Goal: Information Seeking & Learning: Learn about a topic

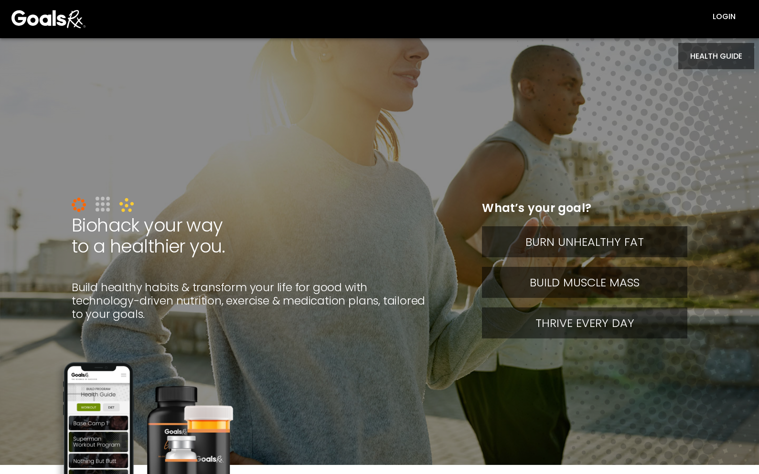
click at [482, 60] on button "HEALTH GUIDE" at bounding box center [716, 56] width 76 height 26
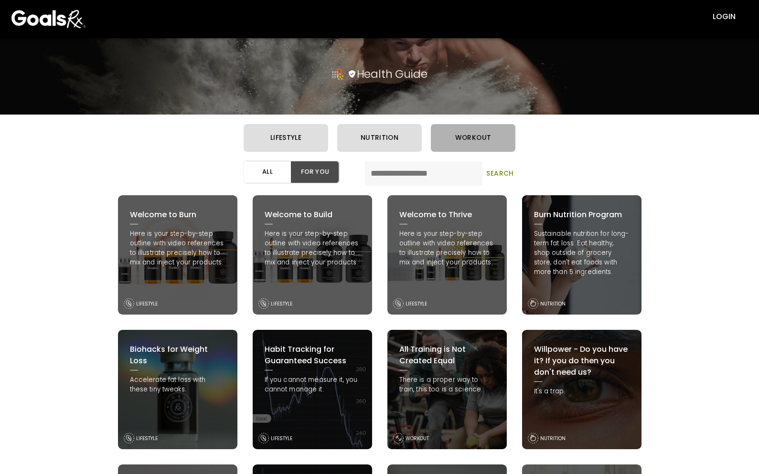
click at [463, 143] on button "workout" at bounding box center [473, 138] width 85 height 28
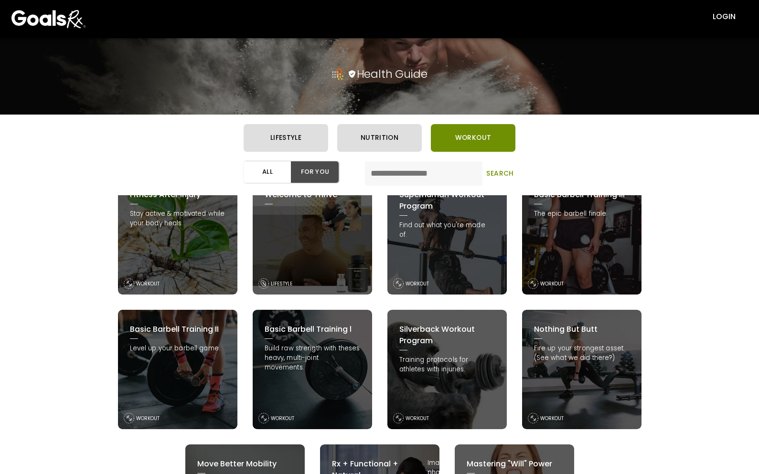
scroll to position [155, 0]
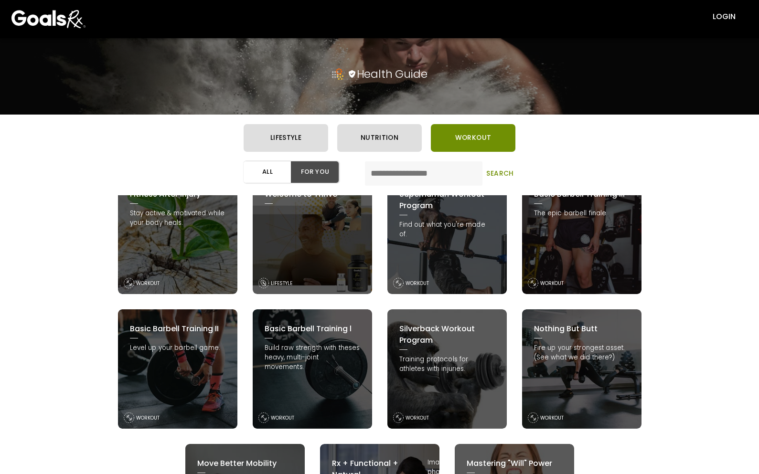
click at [213, 333] on div "Basic Barbell Training II Level up your barbell game. WORKOUT" at bounding box center [177, 368] width 119 height 119
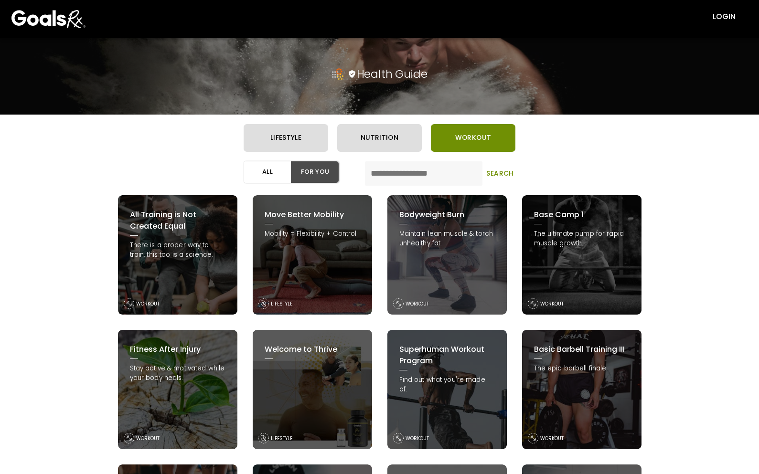
scroll to position [6, 0]
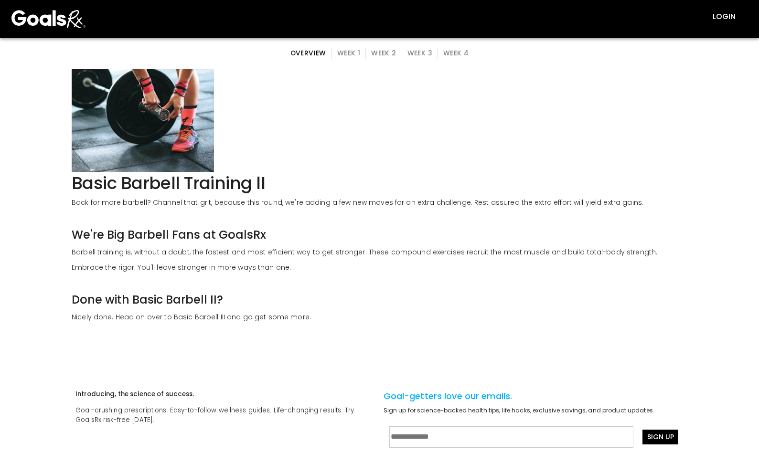
scroll to position [36, 0]
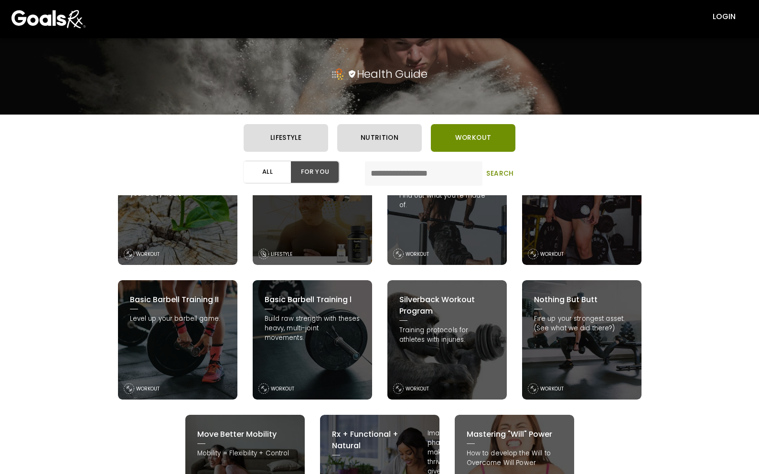
scroll to position [187, 0]
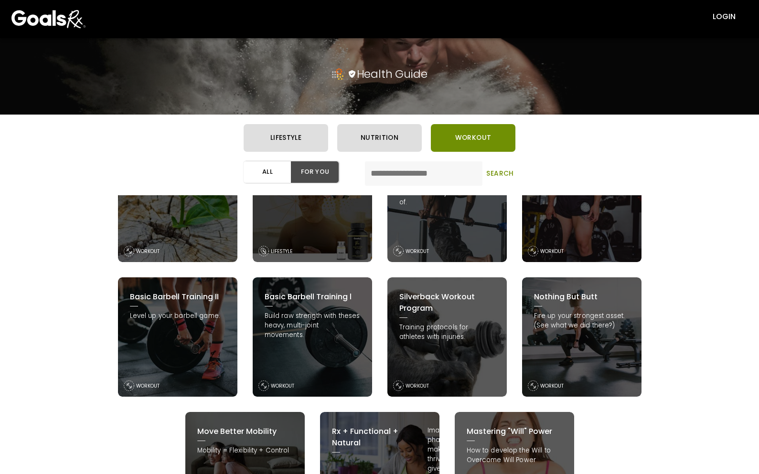
click at [180, 333] on div "Basic Barbell Training II Level up your barbell game. WORKOUT" at bounding box center [177, 336] width 119 height 119
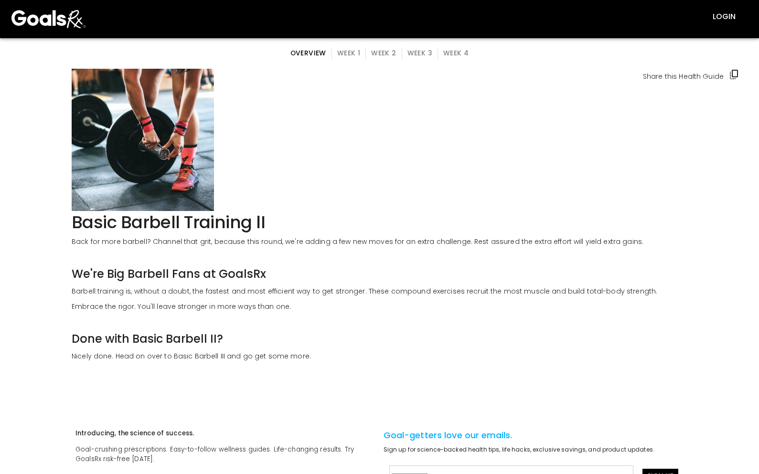
scroll to position [38, 0]
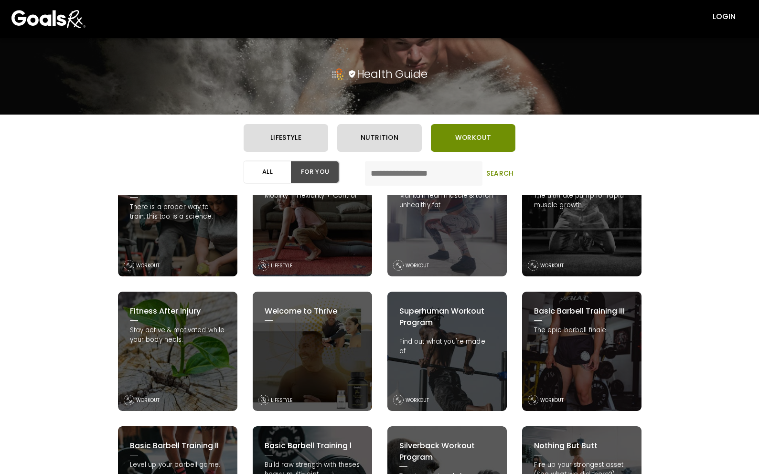
click at [482, 328] on p "The epic barbell finale." at bounding box center [582, 331] width 96 height 10
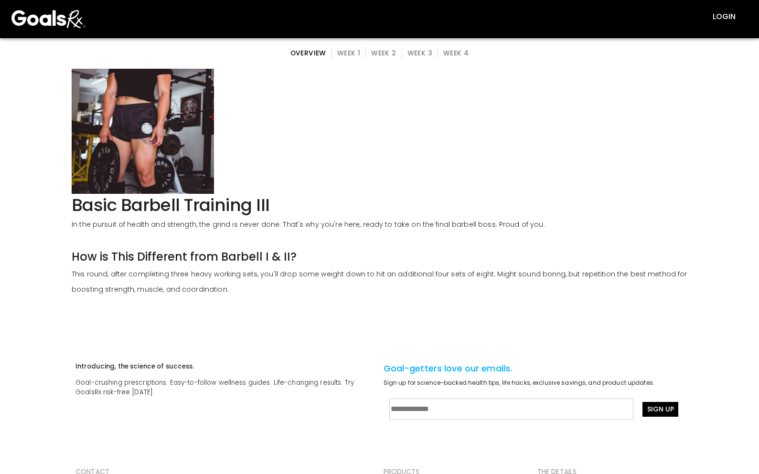
scroll to position [21, 0]
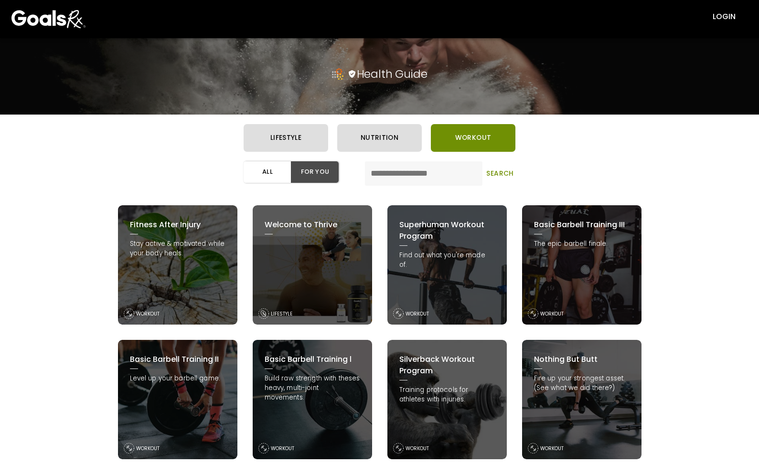
scroll to position [130, 0]
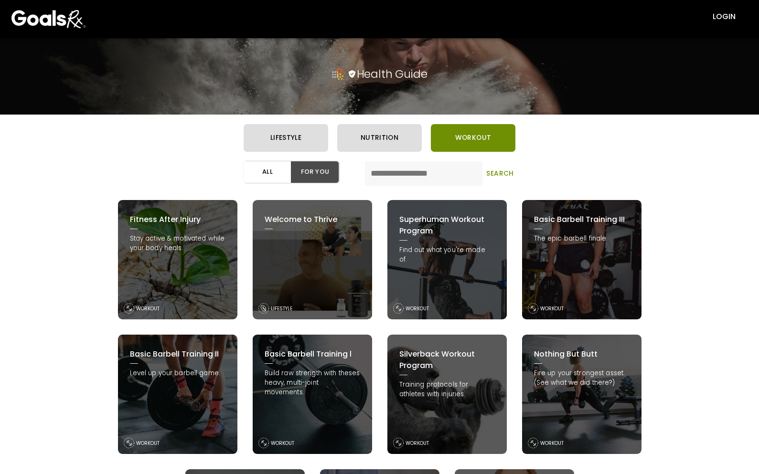
click at [220, 333] on p "Level up your barbell game." at bounding box center [178, 374] width 96 height 10
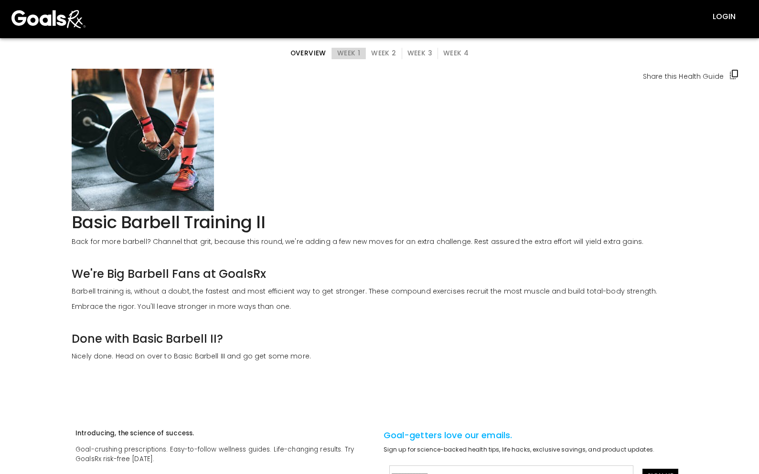
click at [349, 53] on button "Week 1" at bounding box center [348, 53] width 34 height 11
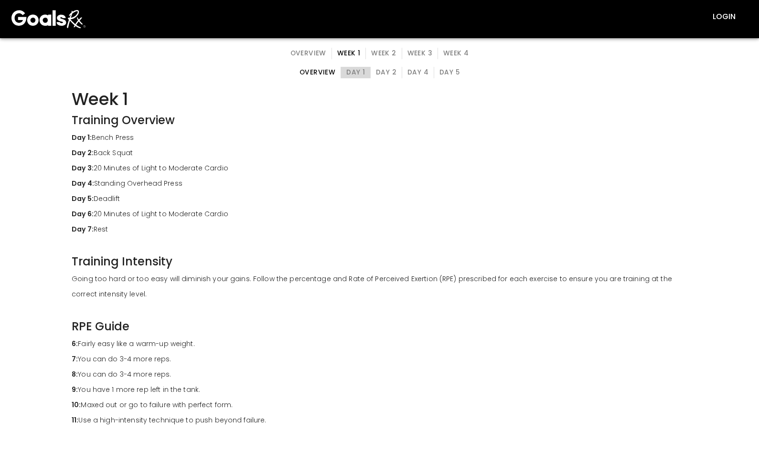
click at [351, 74] on button "Day 1" at bounding box center [355, 72] width 30 height 11
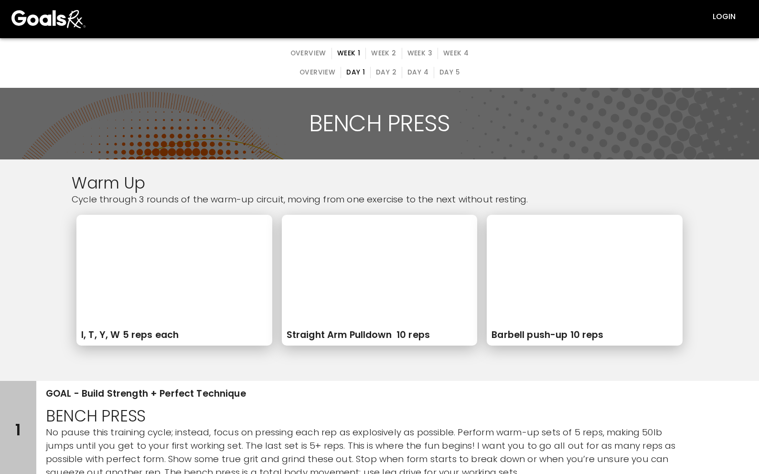
click at [375, 69] on button "Day 2" at bounding box center [386, 72] width 32 height 11
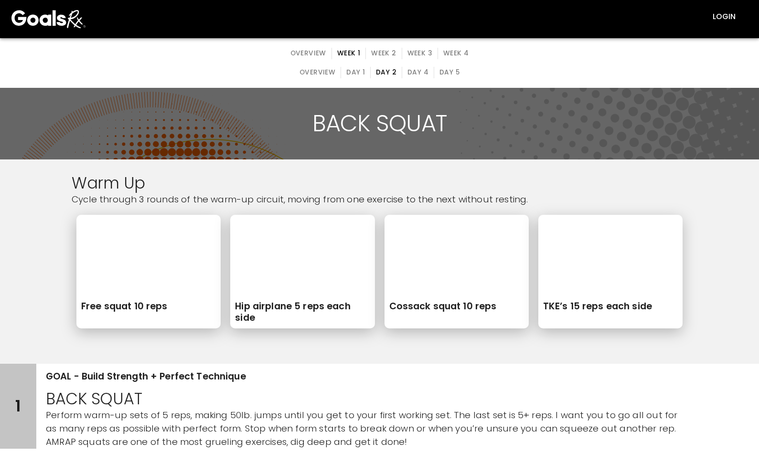
click at [416, 72] on button "Day 4" at bounding box center [418, 72] width 32 height 11
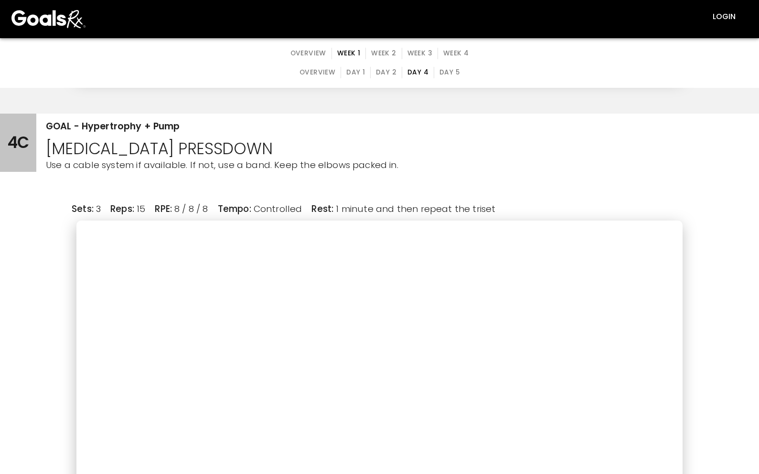
scroll to position [3395, 0]
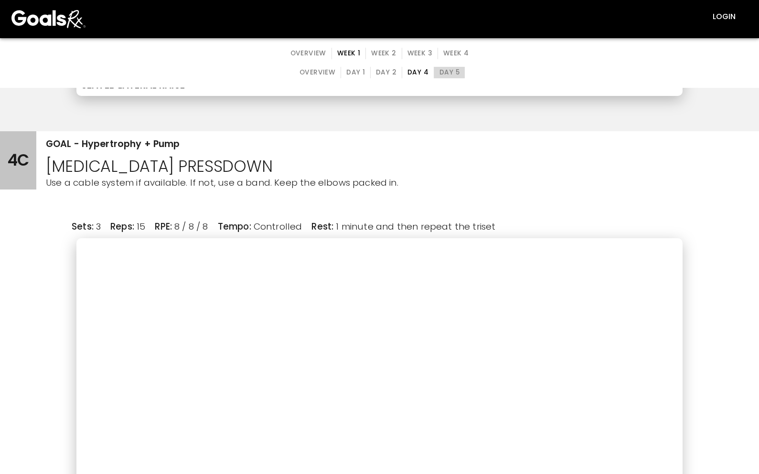
click at [449, 73] on button "Day 5" at bounding box center [449, 72] width 31 height 11
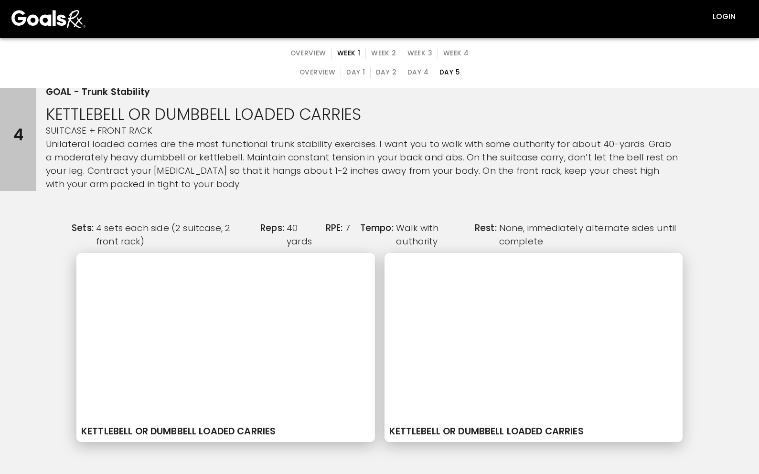
scroll to position [2670, 0]
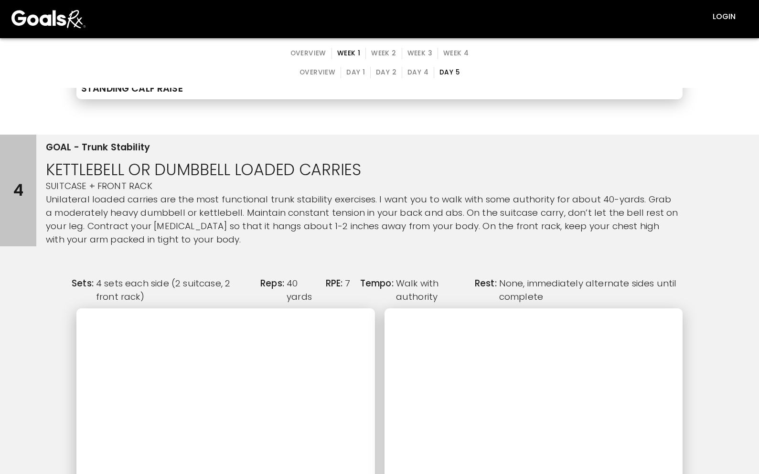
click at [377, 51] on button "Week 2" at bounding box center [383, 53] width 36 height 11
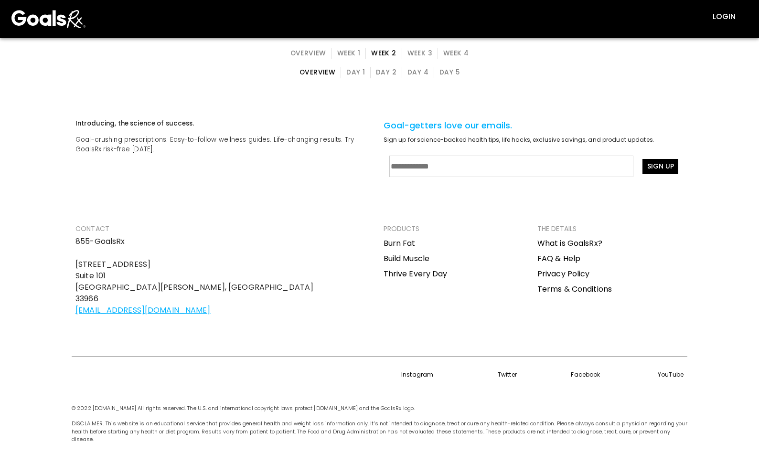
scroll to position [0, 0]
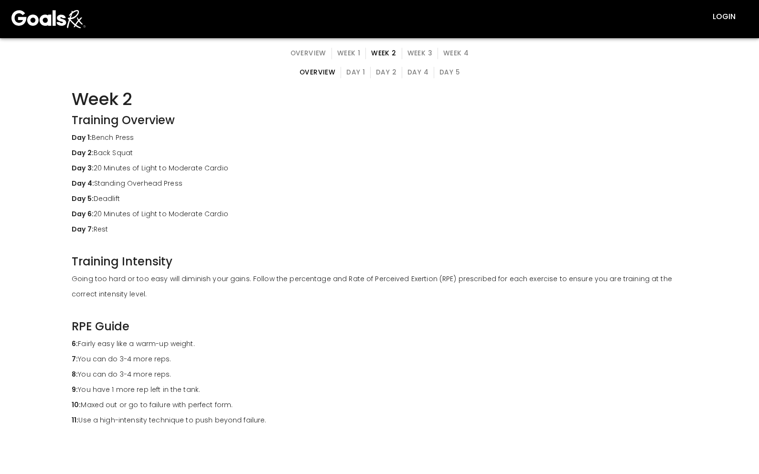
click at [359, 73] on button "Day 1" at bounding box center [355, 72] width 30 height 11
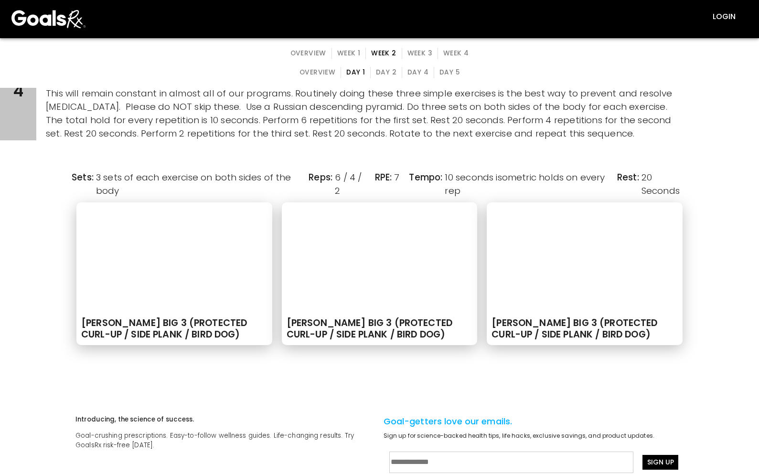
scroll to position [3487, 0]
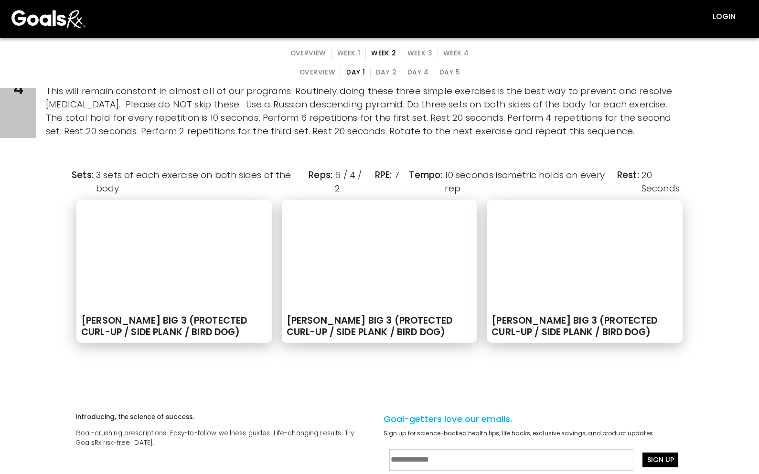
click at [411, 57] on div "overview Day 1 Day 2 Day 4 Day 5" at bounding box center [379, 72] width 170 height 31
click at [417, 53] on button "Week 3" at bounding box center [420, 53] width 36 height 11
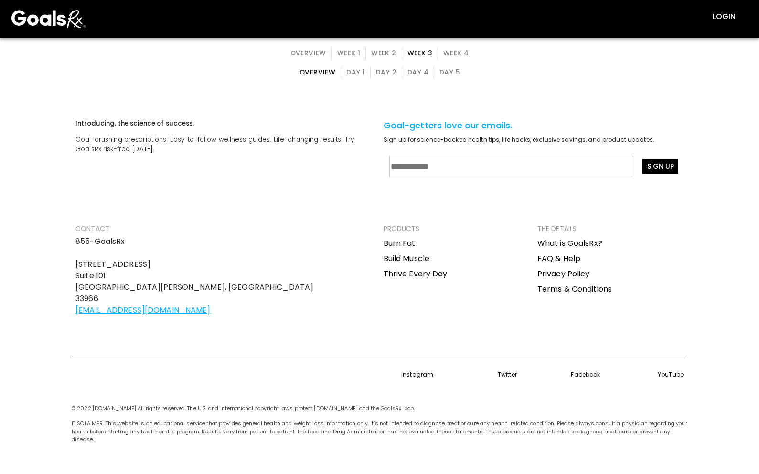
scroll to position [0, 0]
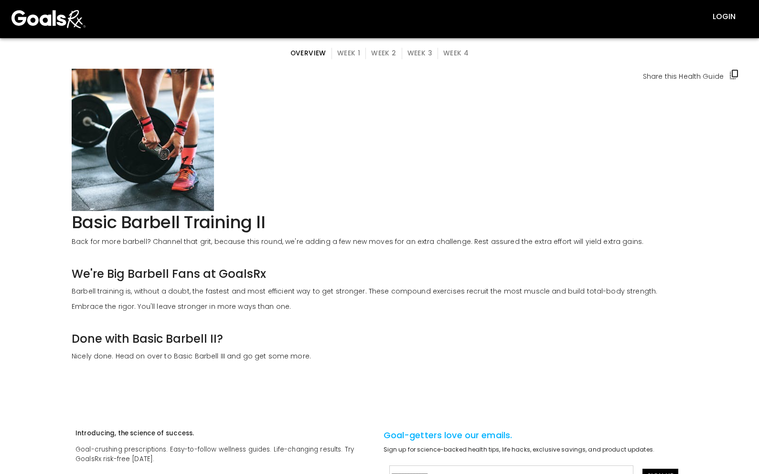
click at [426, 60] on div "overview Week 1 Week 2 Week 3 Week 4" at bounding box center [379, 53] width 189 height 31
click at [427, 54] on button "Week 3" at bounding box center [420, 53] width 36 height 11
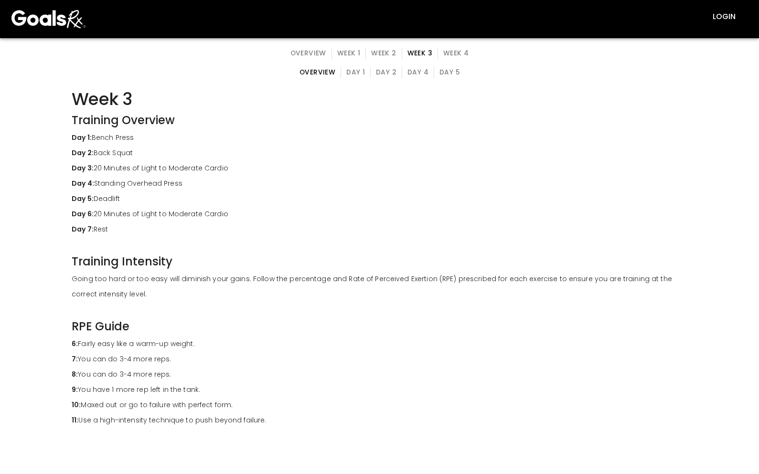
click at [458, 54] on button "Week 4" at bounding box center [455, 53] width 36 height 11
click at [365, 74] on button "Day 1" at bounding box center [355, 72] width 30 height 11
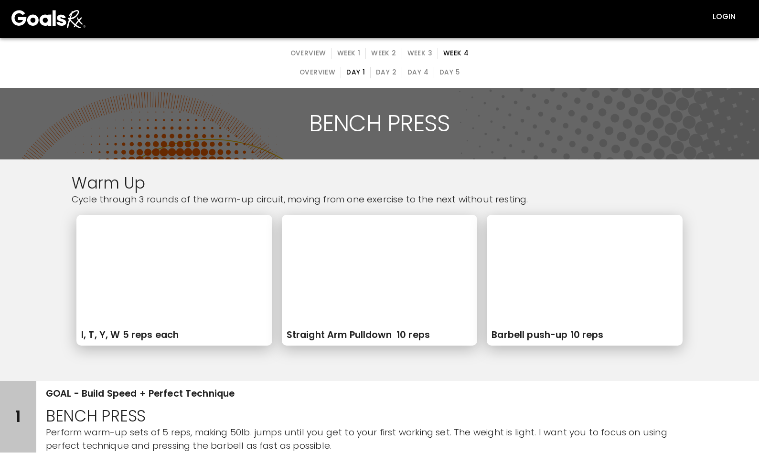
click at [342, 54] on button "Week 1" at bounding box center [348, 53] width 34 height 11
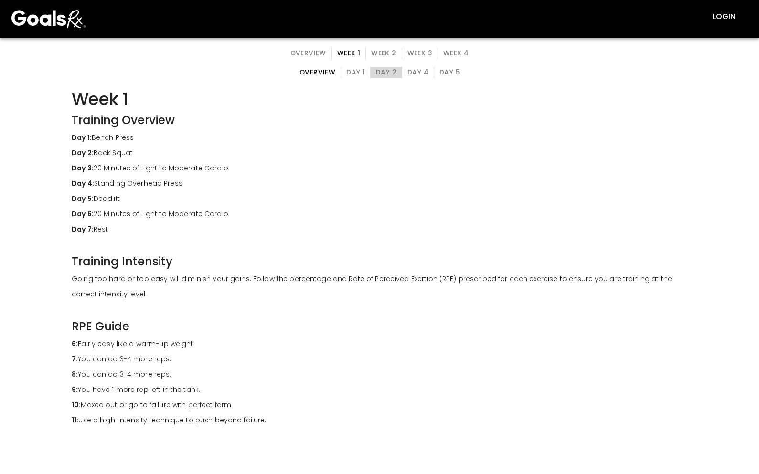
click at [382, 71] on button "Day 2" at bounding box center [386, 72] width 32 height 11
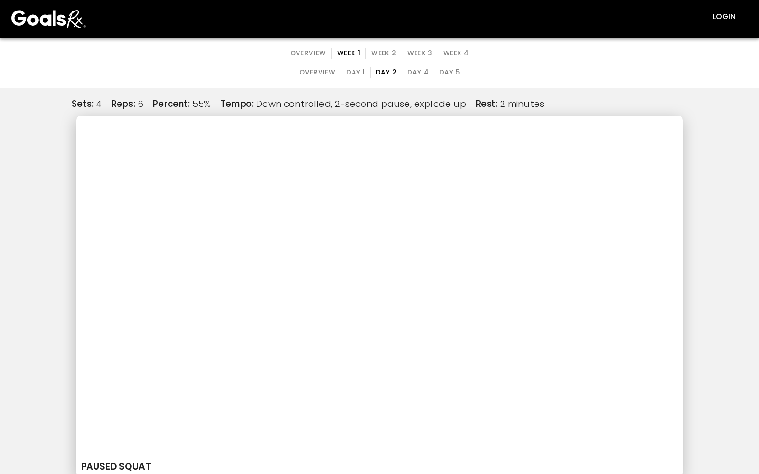
scroll to position [953, 0]
